Goal: Contribute content: Contribute content

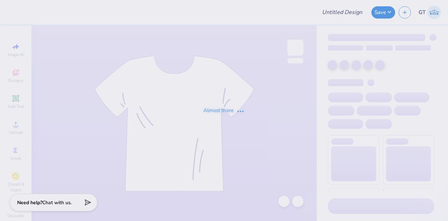
type input "Parents Weekend"
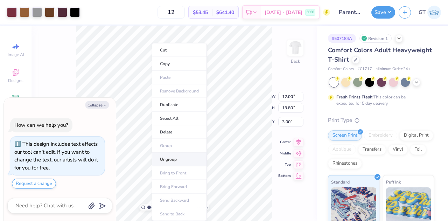
click at [184, 160] on li "Ungroup" at bounding box center [179, 159] width 55 height 14
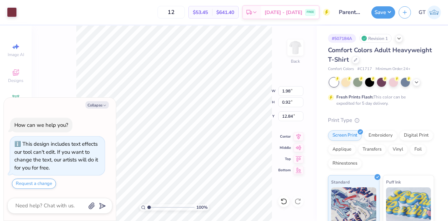
type textarea "x"
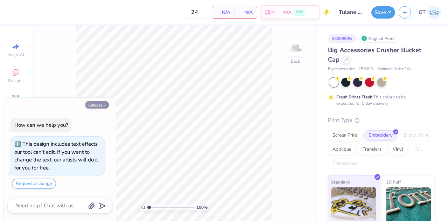
click at [95, 105] on button "Collapse" at bounding box center [96, 104] width 23 height 7
type textarea "x"
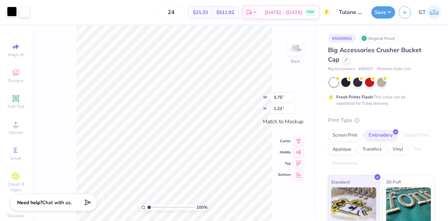
click at [9, 12] on div at bounding box center [12, 12] width 10 height 10
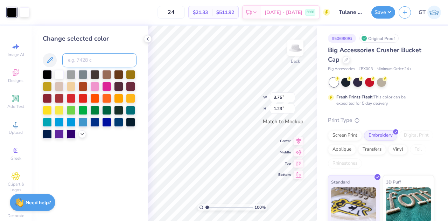
click at [88, 62] on input at bounding box center [99, 60] width 74 height 14
type input "626"
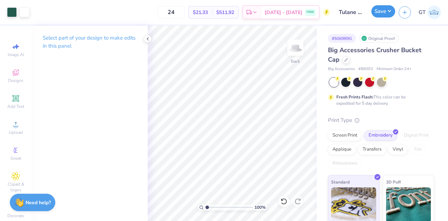
click at [381, 14] on button "Save" at bounding box center [383, 11] width 24 height 12
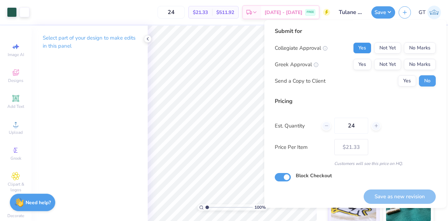
click at [363, 47] on button "Yes" at bounding box center [362, 47] width 18 height 11
click at [404, 67] on button "No Marks" at bounding box center [419, 64] width 32 height 11
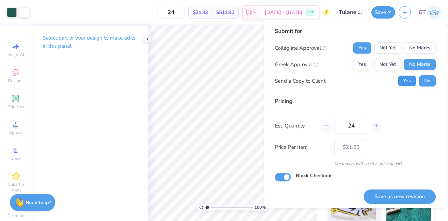
click at [401, 81] on button "Yes" at bounding box center [407, 80] width 18 height 11
click at [388, 194] on button "Save as new revision" at bounding box center [399, 196] width 72 height 14
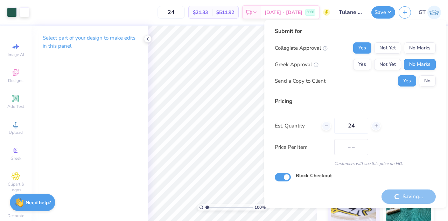
type input "$21.33"
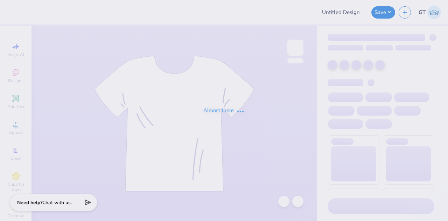
type input "Hoco axo helmet"
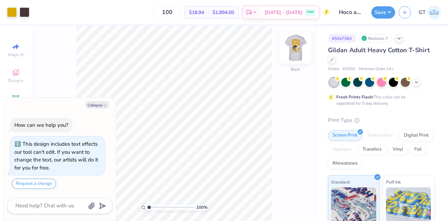
click at [297, 46] on img at bounding box center [295, 48] width 28 height 28
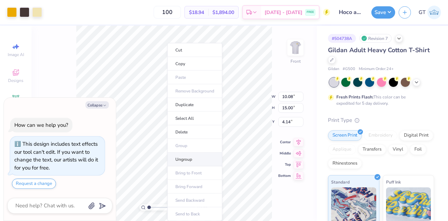
click at [186, 159] on li "Ungroup" at bounding box center [194, 159] width 55 height 14
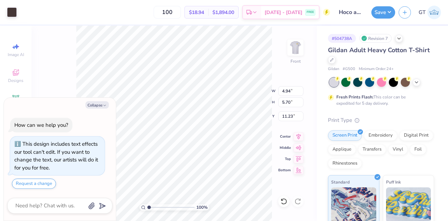
type textarea "x"
type input "1.46588265339323"
type textarea "x"
type input "1.46588265339323"
type input "0.75"
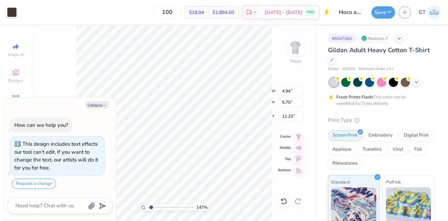
type input "0.88"
type input "12.22"
type textarea "x"
type input "1.46588265339323"
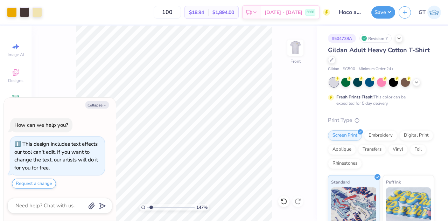
type textarea "x"
type input "1.46588265339323"
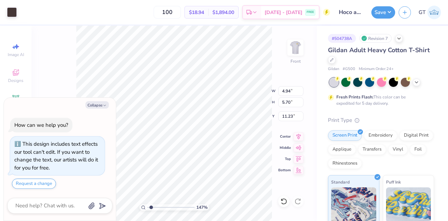
type textarea "x"
type input "1.46588265339323"
type input "0.41"
type input "0.06"
type input "12.51"
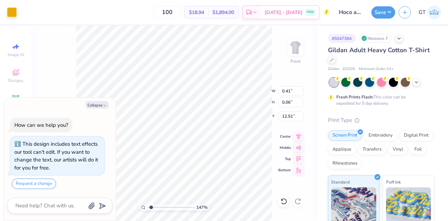
type textarea "x"
type input "1.46588265339323"
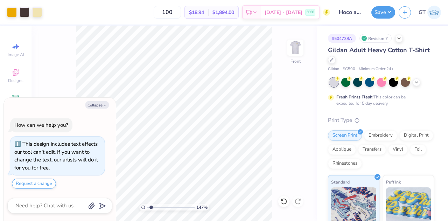
type textarea "x"
type input "1.46588265339323"
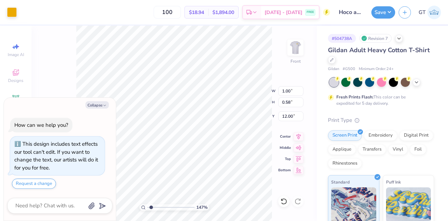
type textarea "x"
type input "1.46588265339323"
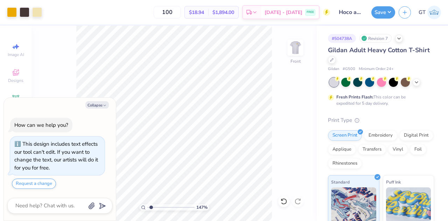
type textarea "x"
type input "1.46588265339323"
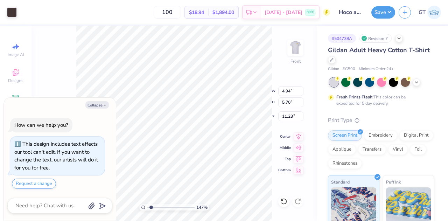
type textarea "x"
type input "1.46588265339323"
type textarea "x"
type input "1.46588265339323"
type textarea "x"
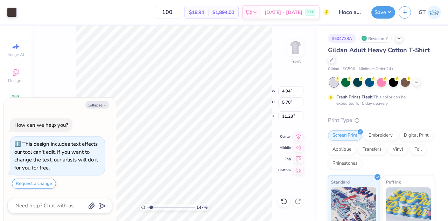
type input "1.46588265339323"
type input "0.20"
type input "0.13"
type input "12.33"
type textarea "x"
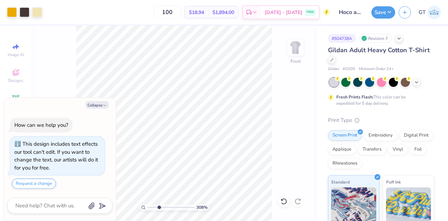
type input "3.38307608044402"
type textarea "x"
type input "3.38307608044402"
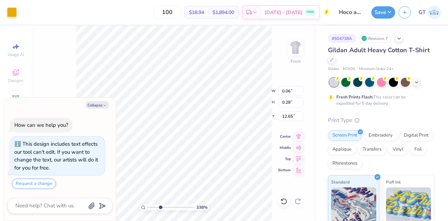
type textarea "x"
type input "3.38307608044402"
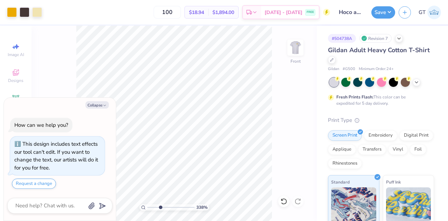
type textarea "x"
type input "3.38307608044402"
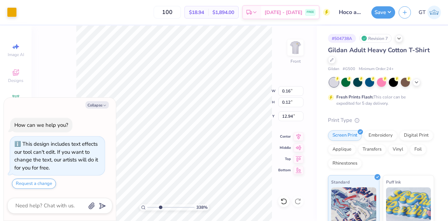
type textarea "x"
type input "3.38307608044402"
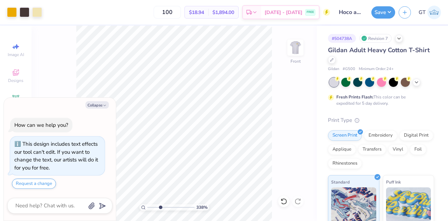
type textarea "x"
type input "3.38307608044402"
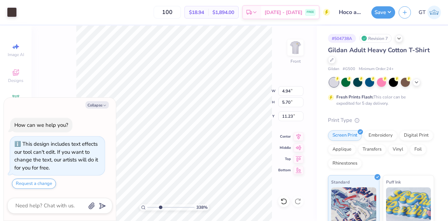
type textarea "x"
type input "3.38307608044402"
type input "0.25"
type input "0.14"
type input "12.80"
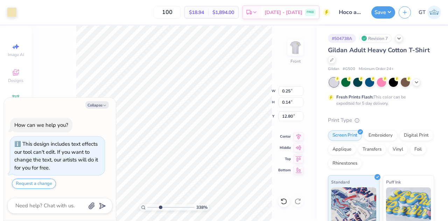
type textarea "x"
type input "3.38307608044402"
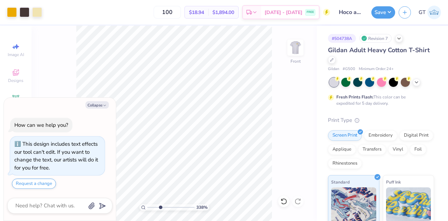
type textarea "x"
type input "3.38307608044402"
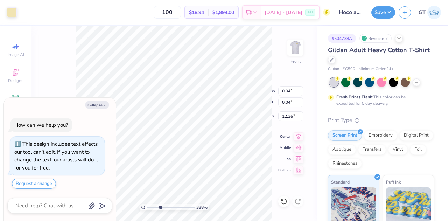
type textarea "x"
type input "3.38307608044402"
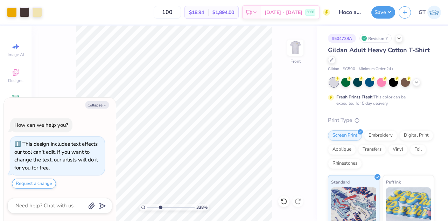
type textarea "x"
type input "3.38307608044402"
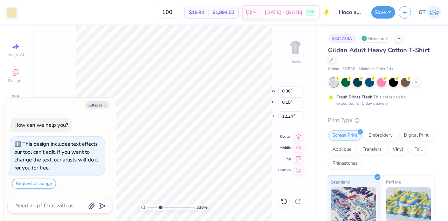
type textarea "x"
type input "3.38307608044402"
type textarea "x"
type input "3.38307608044402"
type textarea "x"
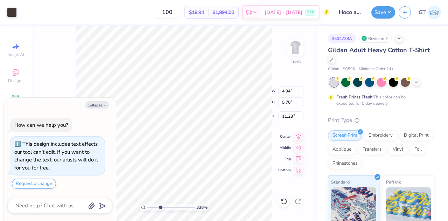
type input "3.38307608044402"
type textarea "x"
type input "3.38307608044402"
type textarea "x"
type input "3.38307608044402"
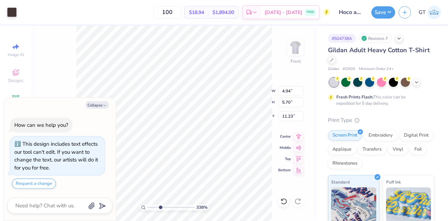
type input "0.12"
type input "0.25"
type input "12.59"
type textarea "x"
type input "3.38307608044402"
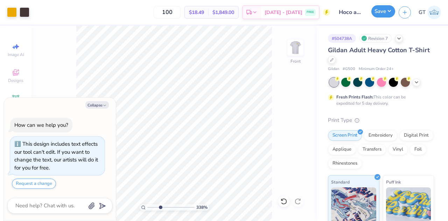
click at [385, 16] on button "Save" at bounding box center [383, 11] width 24 height 12
type textarea "x"
type input "3.38307608044402"
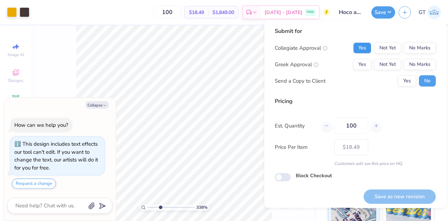
click at [363, 47] on button "Yes" at bounding box center [362, 47] width 18 height 11
click at [416, 62] on button "No Marks" at bounding box center [419, 64] width 32 height 11
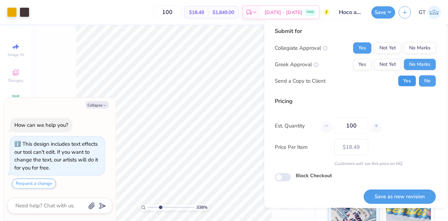
click at [398, 83] on button "Yes" at bounding box center [407, 80] width 18 height 11
type textarea "x"
type input "3.38307608044402"
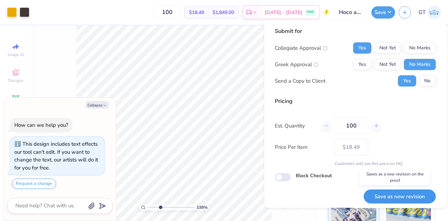
click at [389, 196] on button "Save as new revision" at bounding box center [399, 196] width 72 height 14
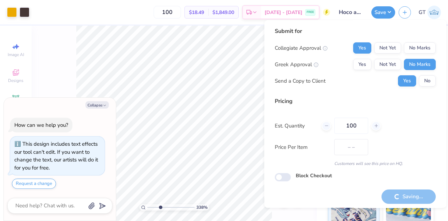
type input "$18.49"
type textarea "x"
type input "3.38307608044402"
type textarea "x"
type input "3.38307608044402"
